Goal: Task Accomplishment & Management: Manage account settings

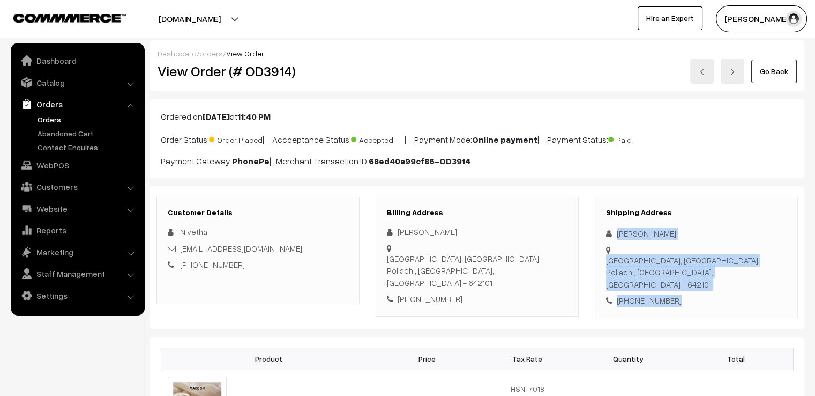
drag, startPoint x: 614, startPoint y: 229, endPoint x: 716, endPoint y: 281, distance: 114.6
click at [716, 281] on div "Shipping Address Nivetha Palmanickam Coconut research station, Aliyar Pollachi,…" at bounding box center [696, 257] width 203 height 121
click at [716, 209] on h3 "Shipping Address" at bounding box center [696, 212] width 181 height 9
drag, startPoint x: 615, startPoint y: 228, endPoint x: 689, endPoint y: 291, distance: 96.6
click at [689, 291] on div "Shipping Address Nivetha Palmanickam Coconut research station, Aliyar Pollachi,…" at bounding box center [696, 257] width 203 height 121
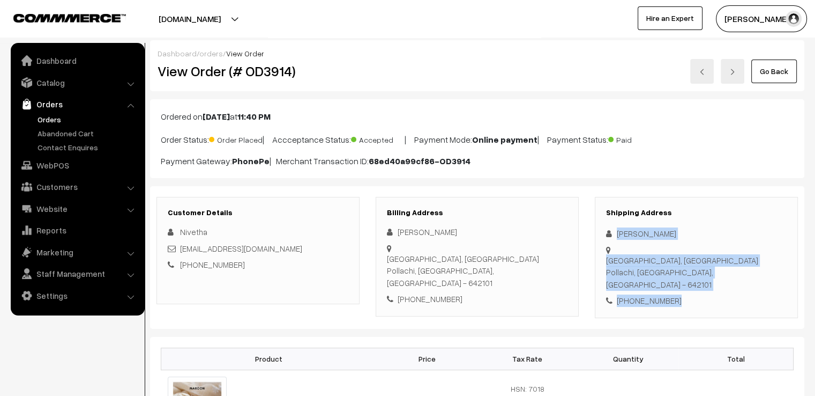
copy div "Nivetha Palmanickam Coconut research station, Aliyar Pollachi, Tamil Nadu, Indi…"
click at [703, 71] on img at bounding box center [702, 72] width 6 height 6
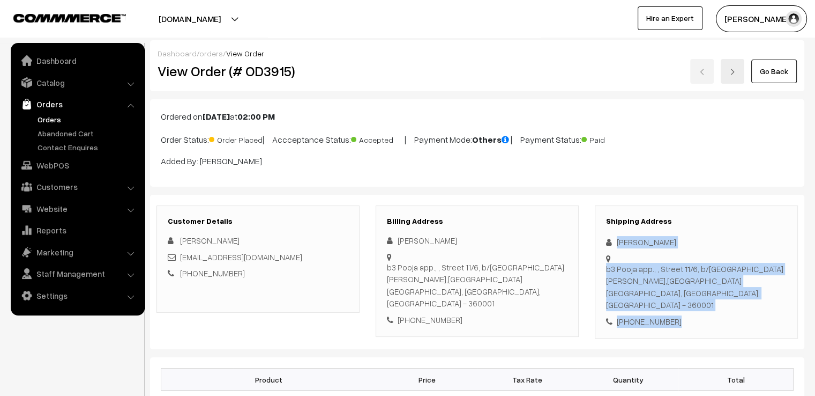
drag, startPoint x: 616, startPoint y: 233, endPoint x: 699, endPoint y: 327, distance: 125.3
click at [699, 327] on div "Customer Details [PERSON_NAME] [EMAIL_ADDRESS][DOMAIN_NAME] [PHONE_NUMBER] Bill…" at bounding box center [477, 272] width 655 height 155
